Goal: Information Seeking & Learning: Compare options

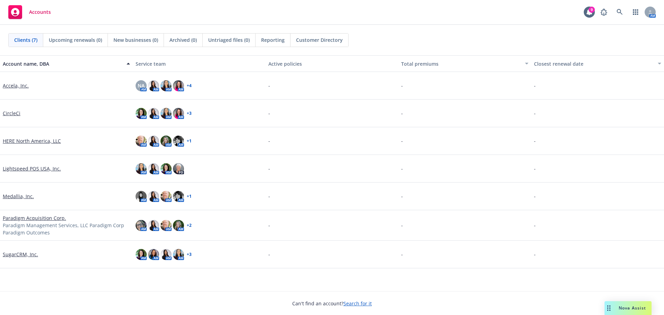
click at [363, 8] on div "Accounts 9 AM" at bounding box center [332, 12] width 664 height 25
click at [95, 13] on div "Accounts 9 AM" at bounding box center [332, 12] width 664 height 25
